Goal: Find specific page/section: Find specific page/section

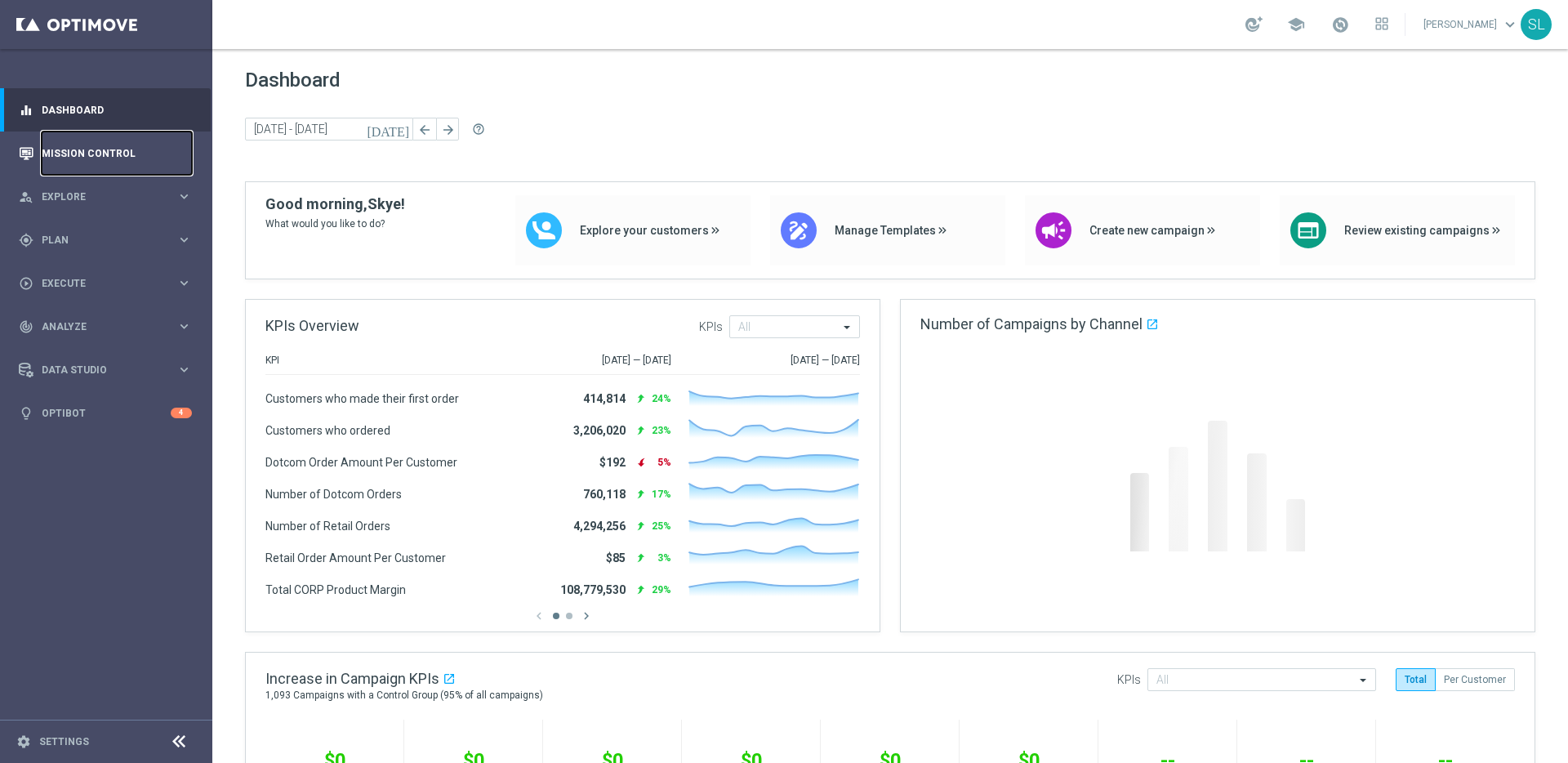
click at [118, 152] on link "Mission Control" at bounding box center [117, 152] width 151 height 43
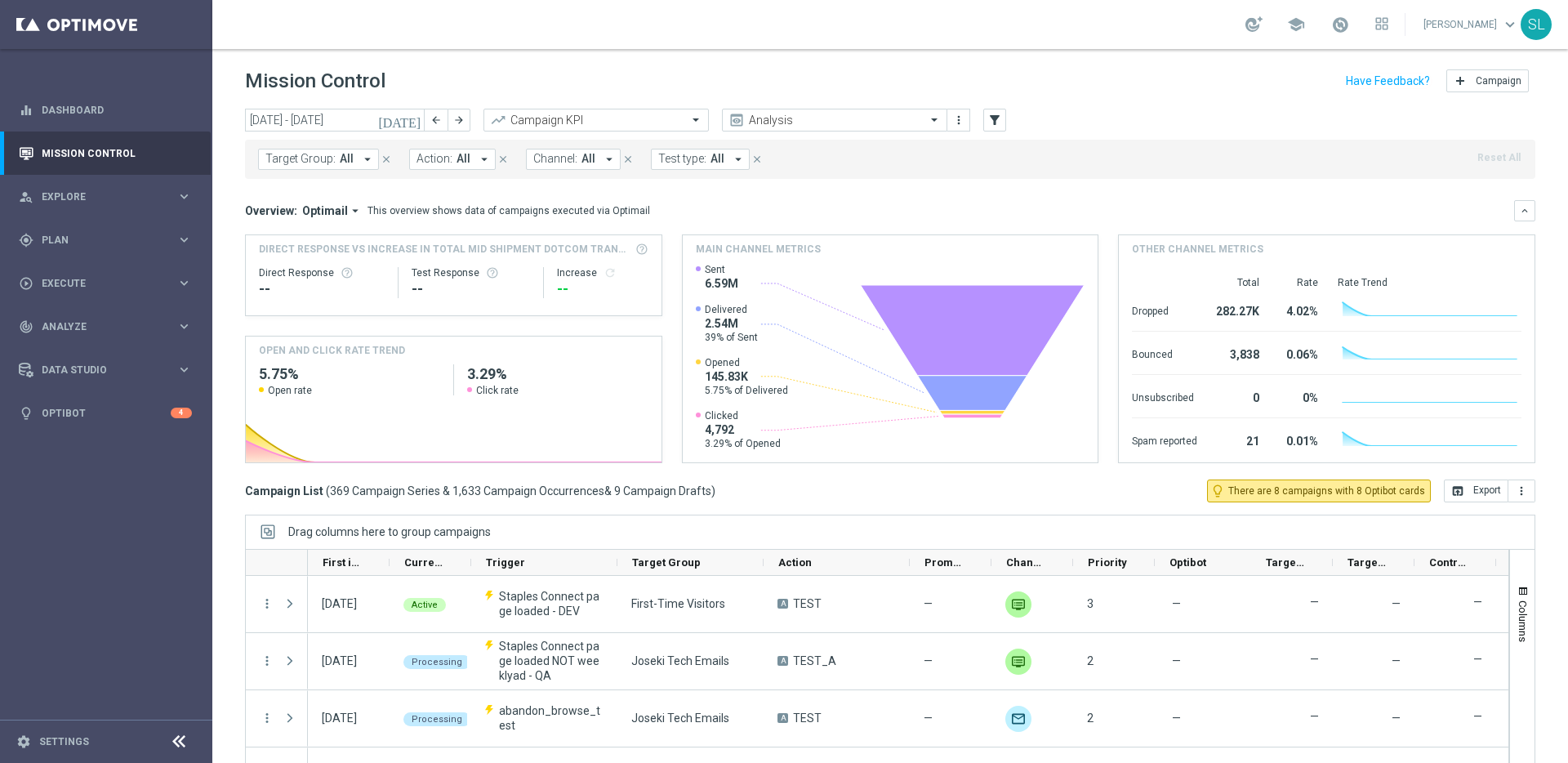
click at [178, 738] on icon at bounding box center [178, 741] width 19 height 19
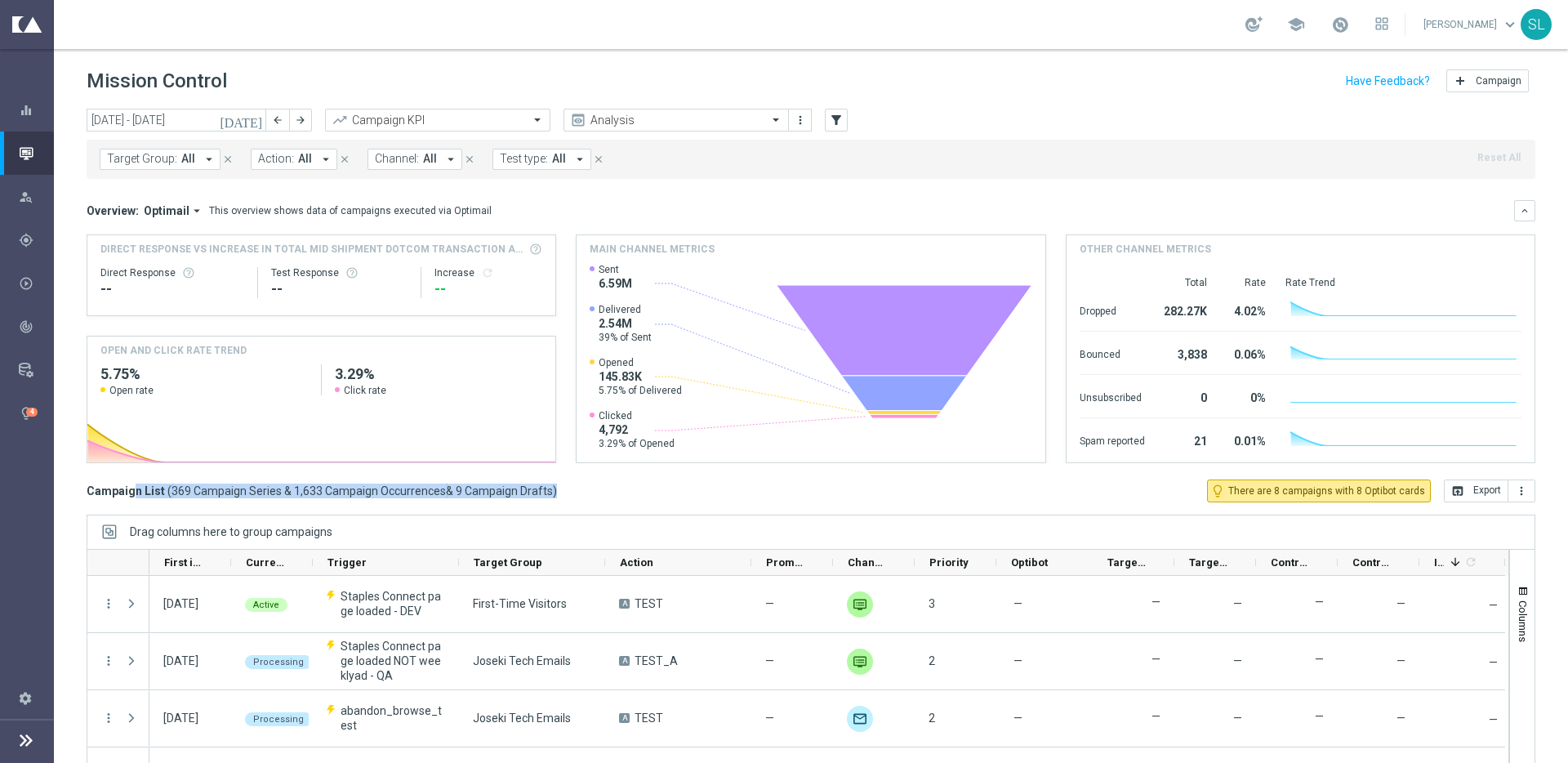
drag, startPoint x: 461, startPoint y: 491, endPoint x: 77, endPoint y: 487, distance: 384.0
click at [77, 487] on div "today 22 Sep 2025 - 28 Sep 2025 arrow_back arrow_forward Campaign KPI trending_…" at bounding box center [811, 428] width 1515 height 639
drag, startPoint x: 572, startPoint y: 491, endPoint x: 580, endPoint y: 492, distance: 8.1
click at [572, 491] on div "Campaign List ( 369 Campaign Series & 1,633 Campaign Occurrences & 9 Campaign D…" at bounding box center [810, 491] width 1449 height 23
